Goal: Browse casually: Explore the website without a specific task or goal

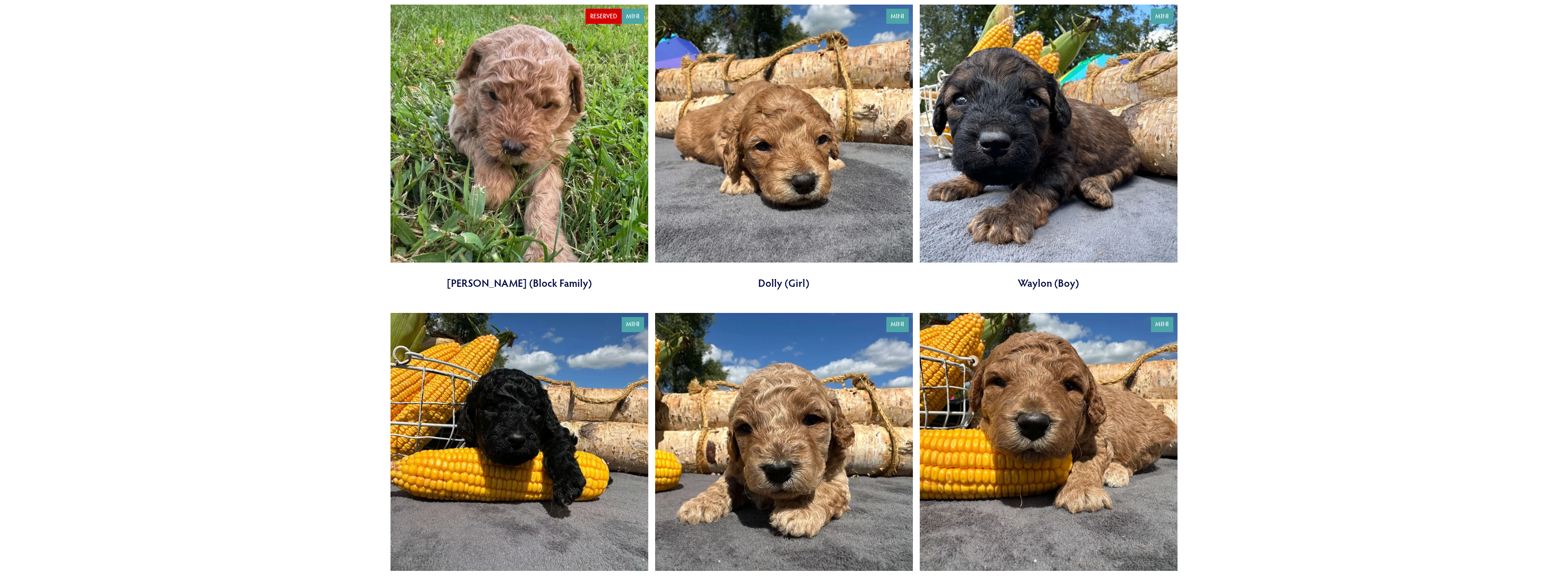
scroll to position [2611, 0]
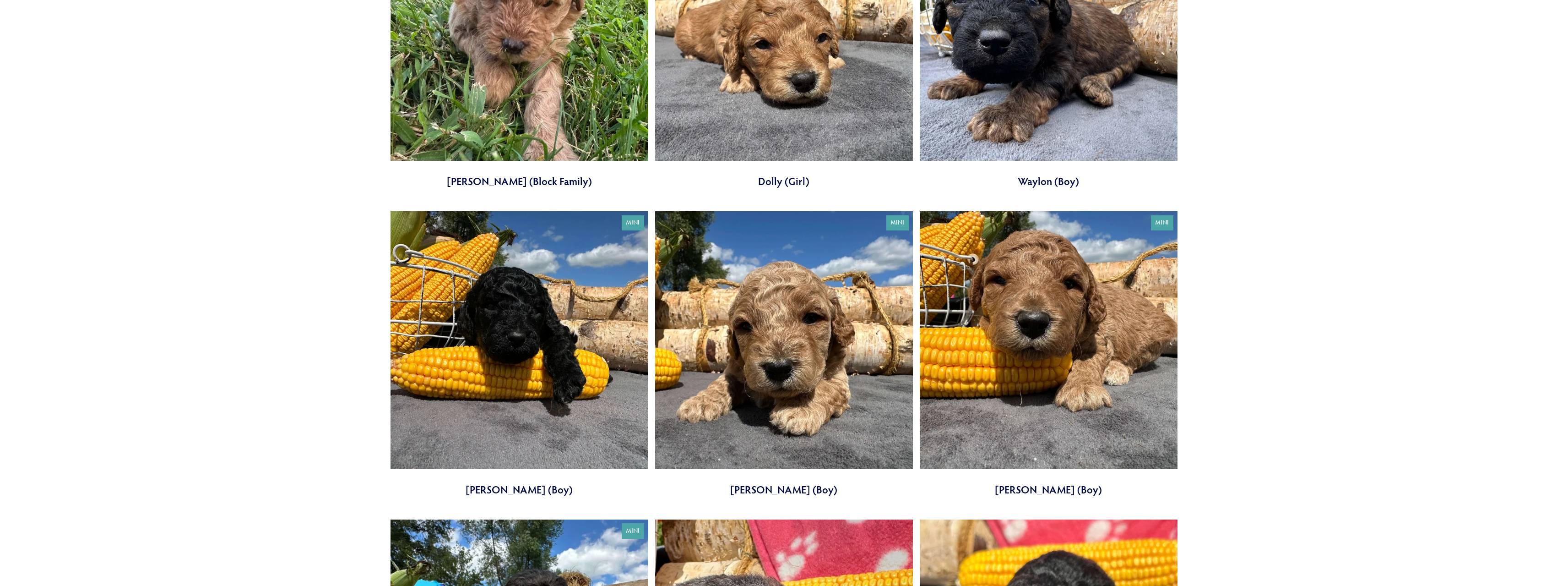
click at [1043, 93] on link at bounding box center [1048, 46] width 257 height 286
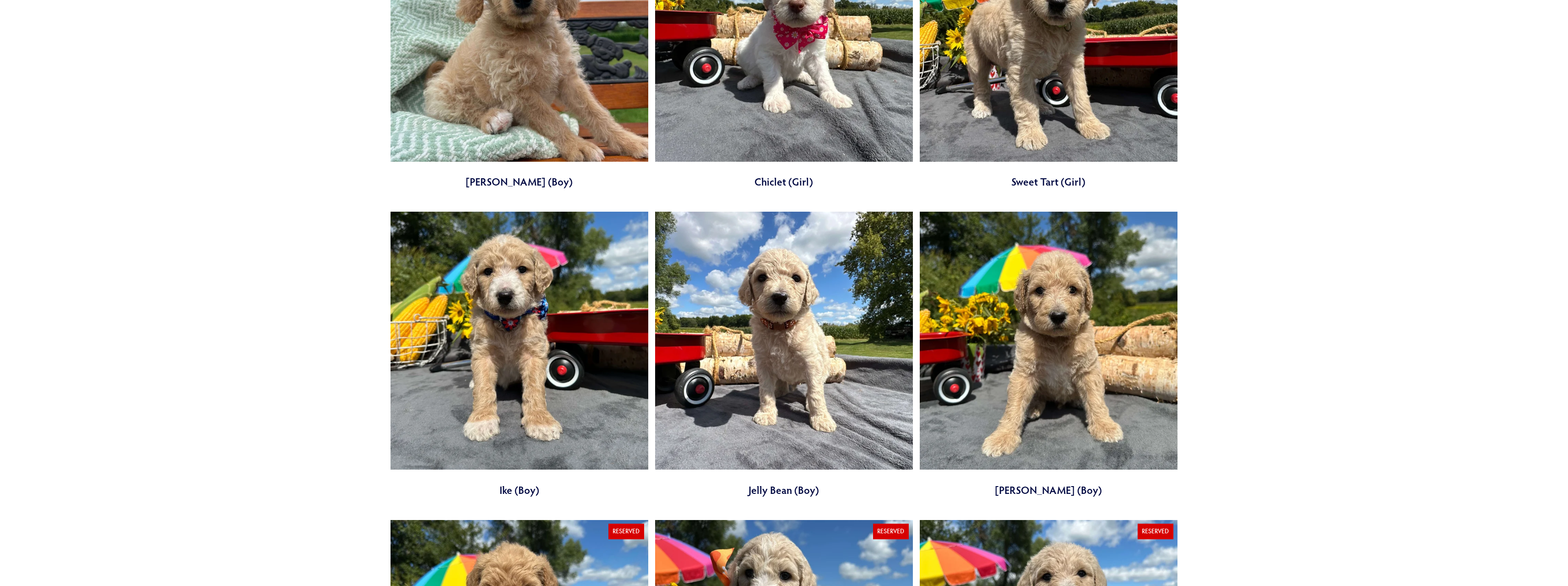
scroll to position [1054, 0]
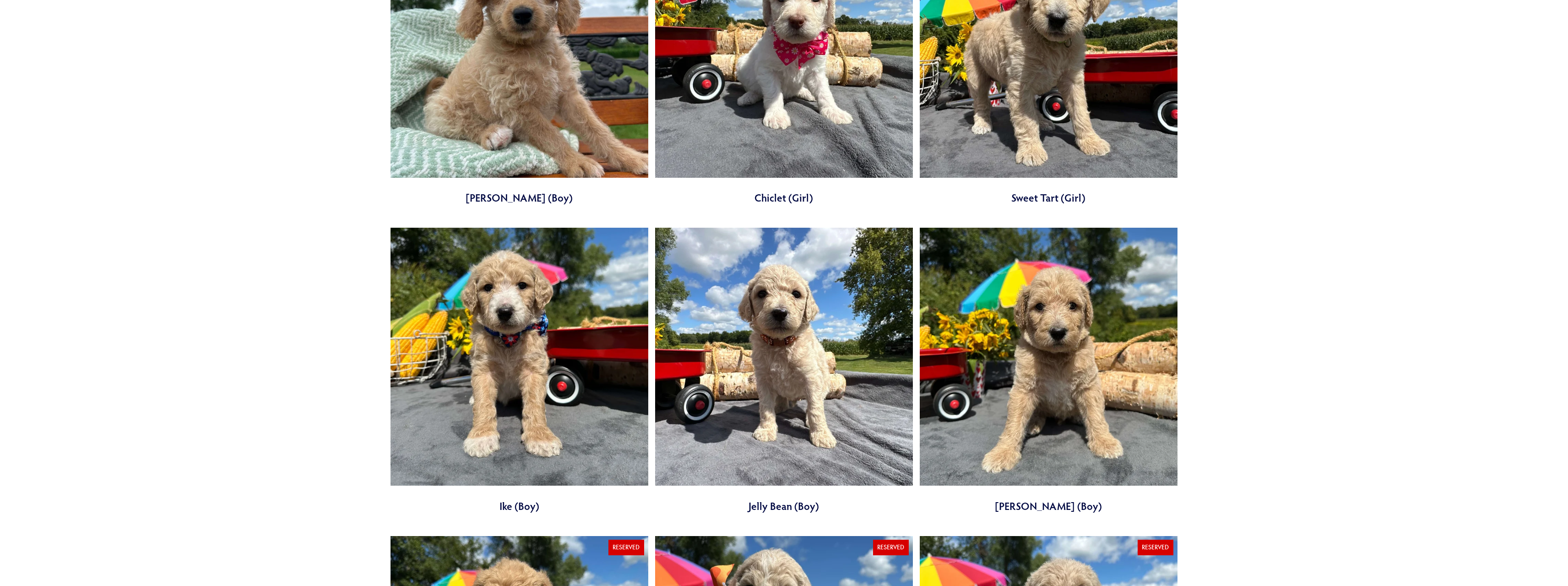
click at [511, 387] on link at bounding box center [519, 370] width 257 height 286
